Goal: Information Seeking & Learning: Learn about a topic

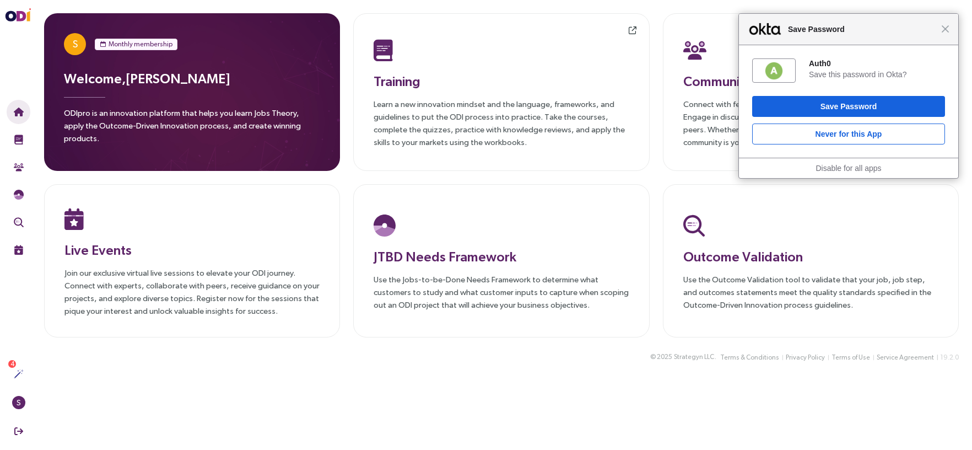
click at [314, 368] on div "© 2025 Strategyn LLC . Terms & Conditions Privacy Policy Terms of Use Service A…" at bounding box center [501, 363] width 941 height 26
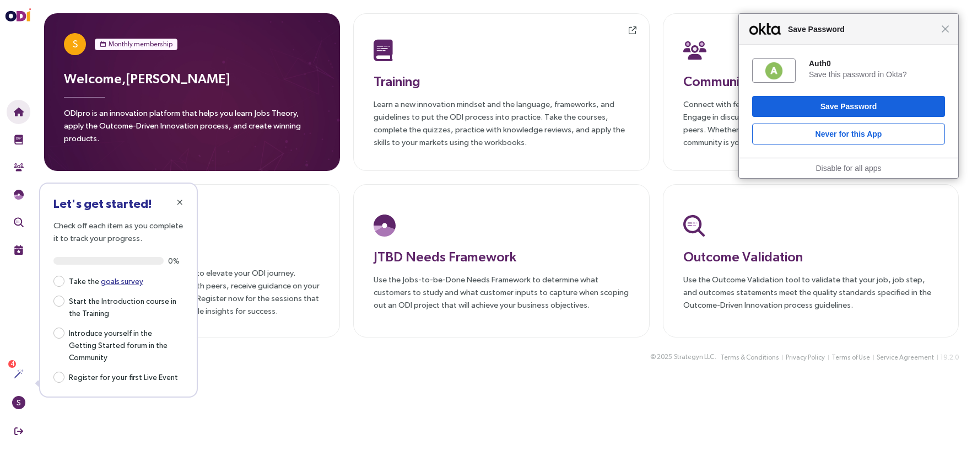
click at [457, 386] on main "S Monthly membership Welcome, [PERSON_NAME] ODIpro is an innovation platform th…" at bounding box center [501, 225] width 941 height 450
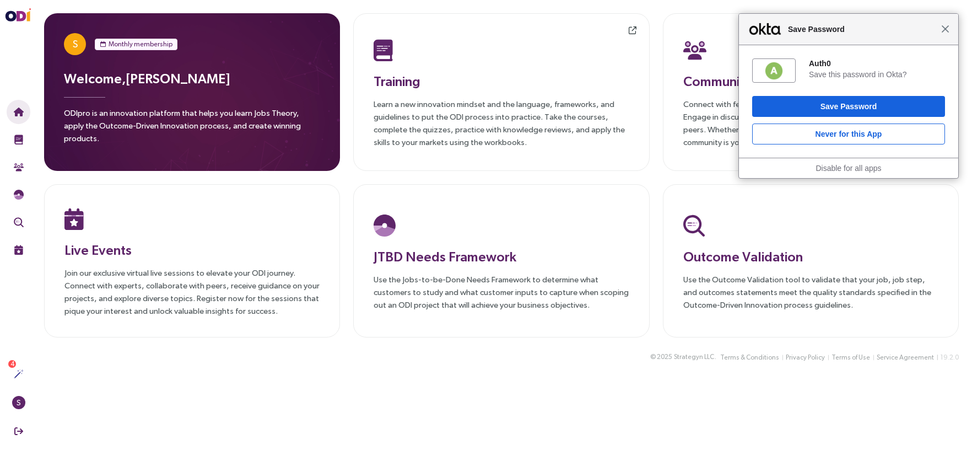
click at [943, 32] on span "Close" at bounding box center [945, 29] width 8 height 8
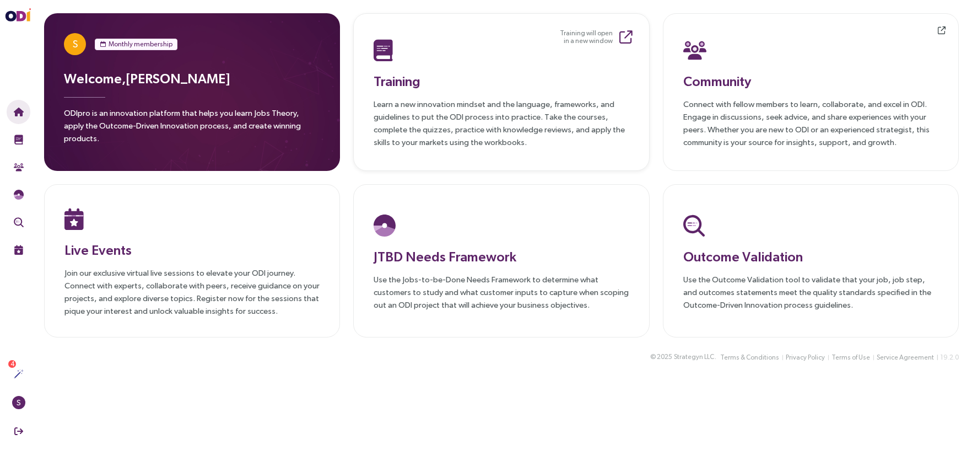
click at [453, 90] on div "Training Learn a new innovation mindset and the language, frameworks, and guide…" at bounding box center [501, 92] width 255 height 112
click at [463, 334] on div "S Monthly membership Welcome, [PERSON_NAME] ODIpro is an innovation platform th…" at bounding box center [501, 175] width 941 height 350
click at [476, 285] on p "Use the Jobs-to-be-Done Needs Framework to determine what customers to study an…" at bounding box center [501, 292] width 255 height 38
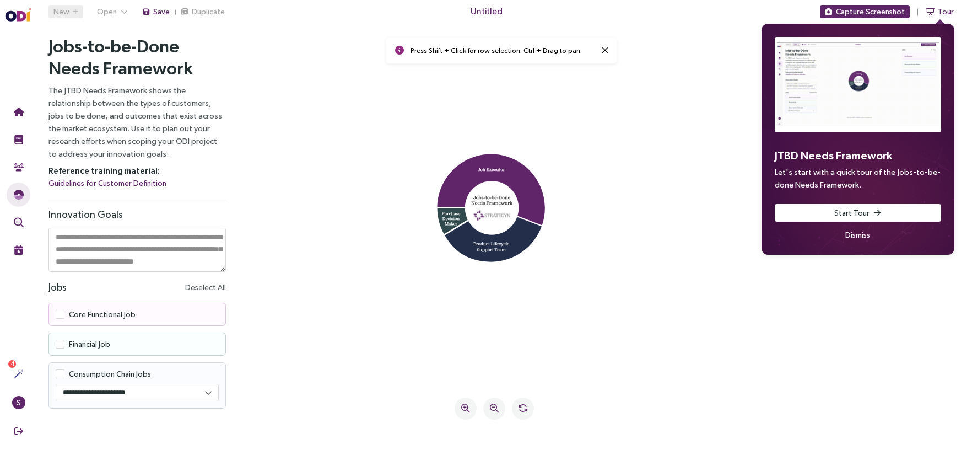
scroll to position [11, 0]
